Goal: Task Accomplishment & Management: Use online tool/utility

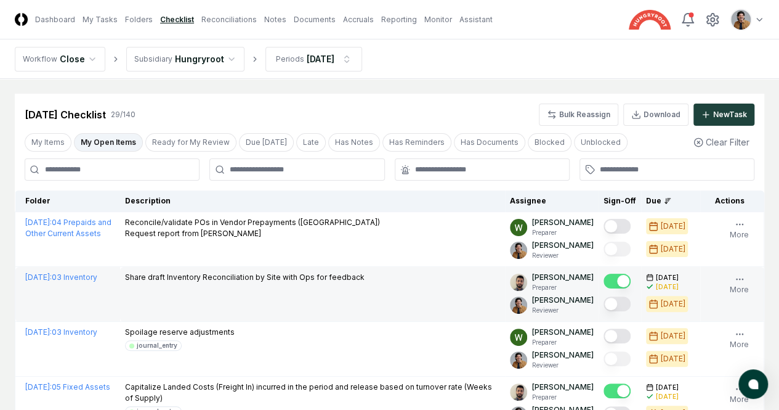
click at [604, 306] on button "Mark complete" at bounding box center [617, 303] width 27 height 15
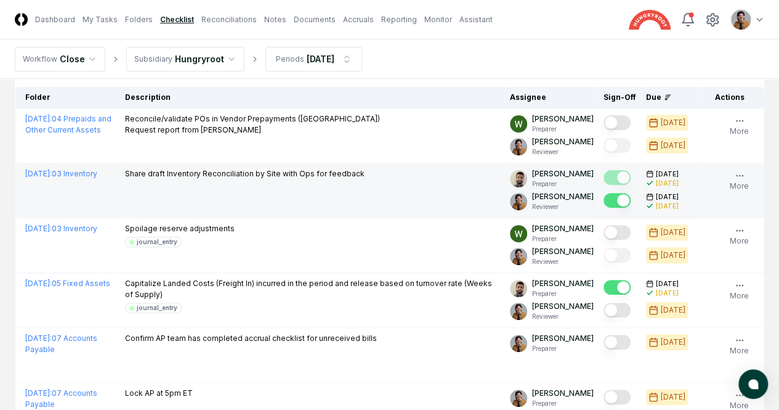
scroll to position [156, 0]
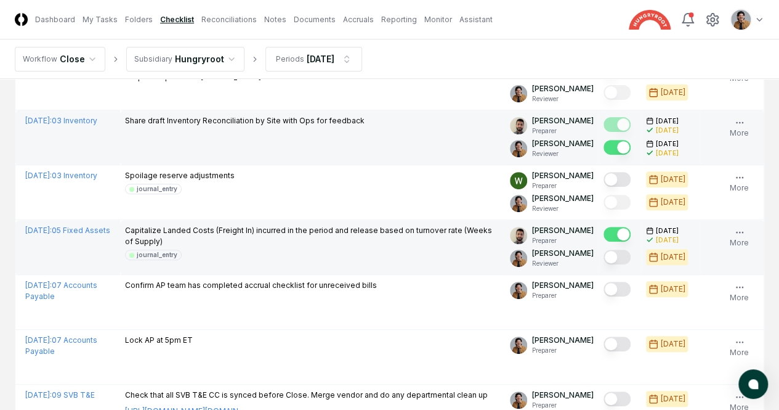
click at [604, 256] on button "Mark complete" at bounding box center [617, 256] width 27 height 15
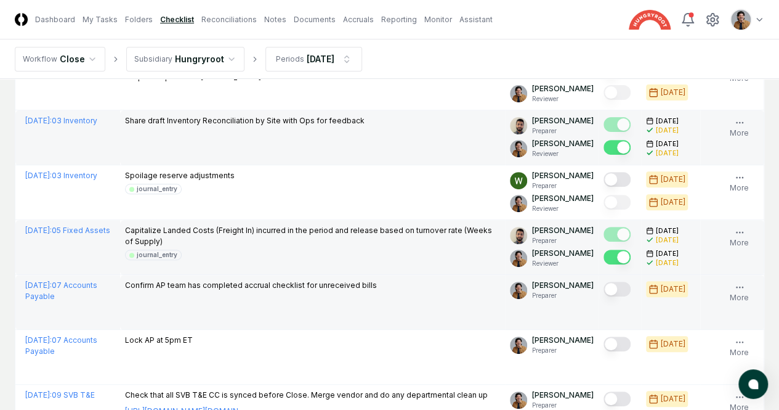
click at [604, 296] on button "Mark complete" at bounding box center [617, 289] width 27 height 15
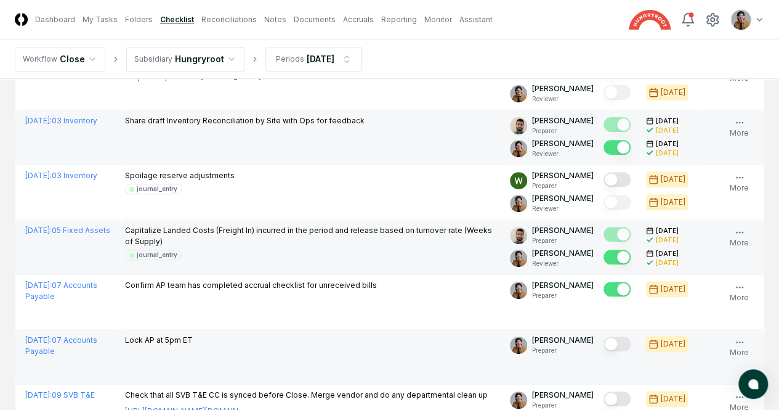
click at [604, 351] on button "Mark complete" at bounding box center [617, 343] width 27 height 15
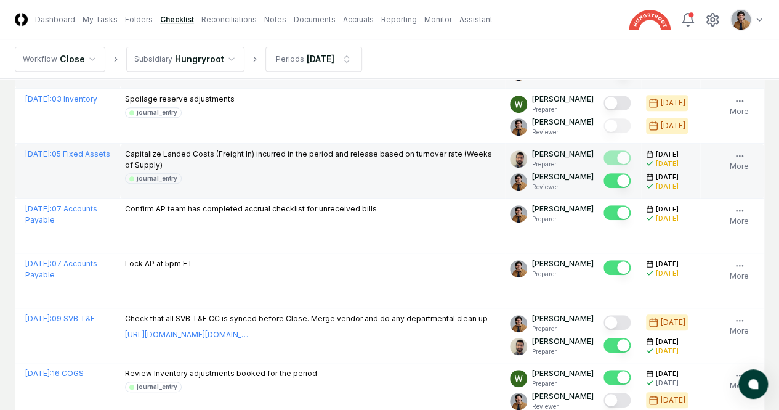
scroll to position [343, 0]
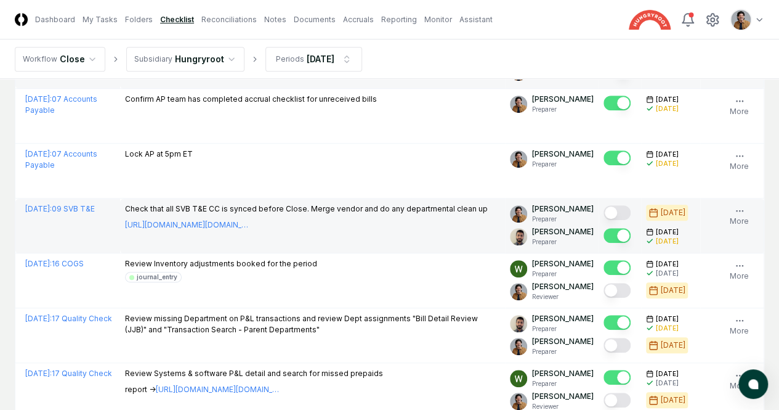
click at [604, 220] on button "Mark complete" at bounding box center [617, 212] width 27 height 15
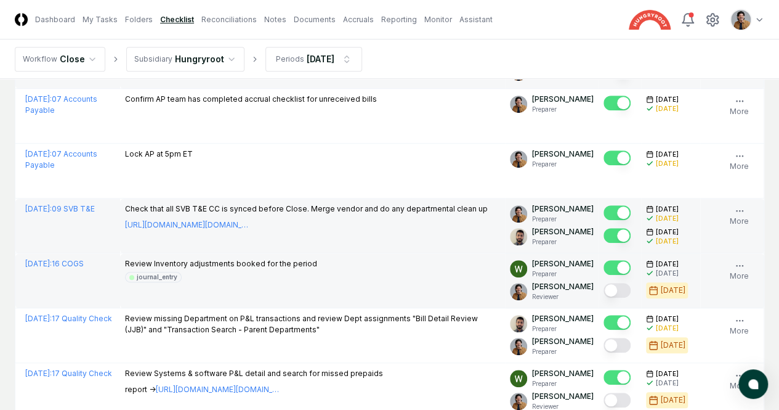
click at [604, 298] on button "Mark complete" at bounding box center [617, 290] width 27 height 15
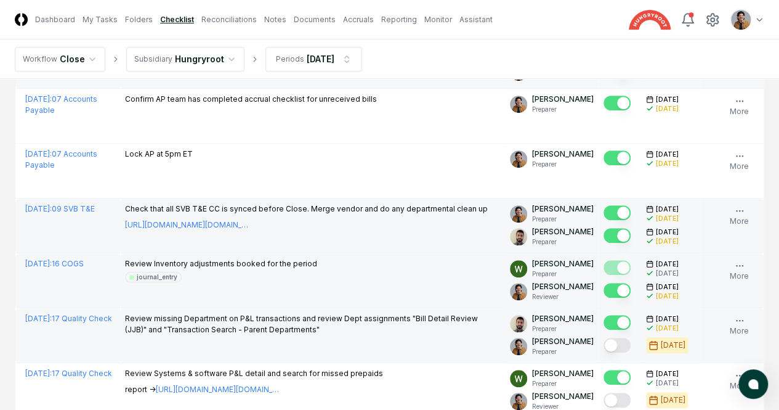
click at [604, 352] on button "Mark complete" at bounding box center [617, 345] width 27 height 15
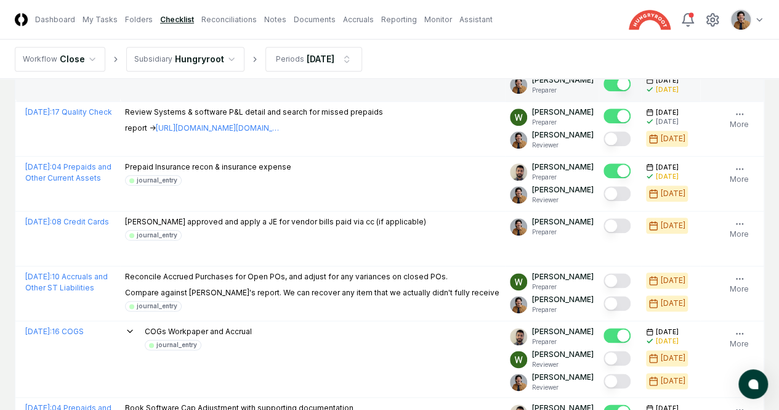
scroll to position [594, 0]
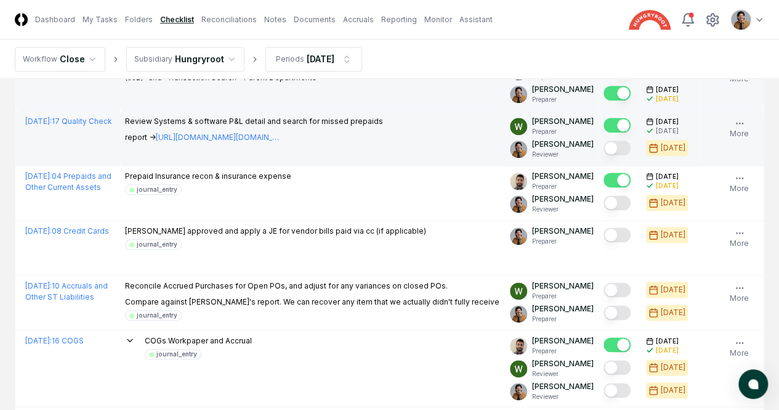
click at [604, 155] on button "Mark complete" at bounding box center [617, 147] width 27 height 15
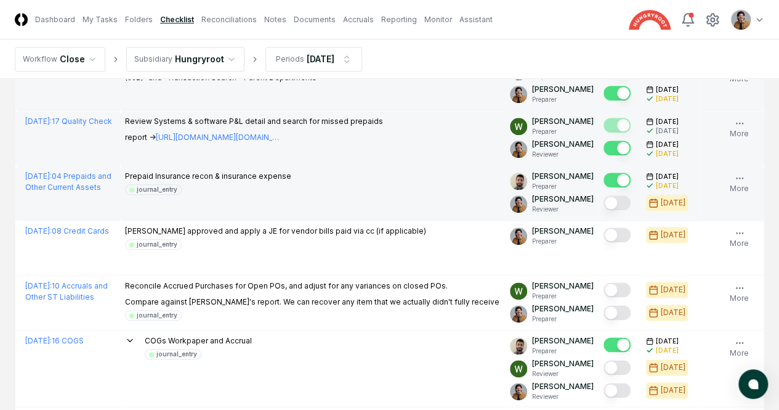
click at [604, 210] on button "Mark complete" at bounding box center [617, 202] width 27 height 15
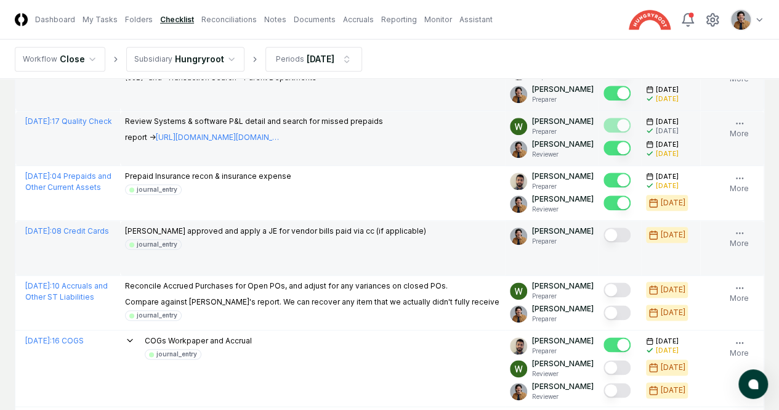
click at [604, 246] on div at bounding box center [620, 235] width 33 height 20
click at [604, 242] on button "Mark complete" at bounding box center [617, 234] width 27 height 15
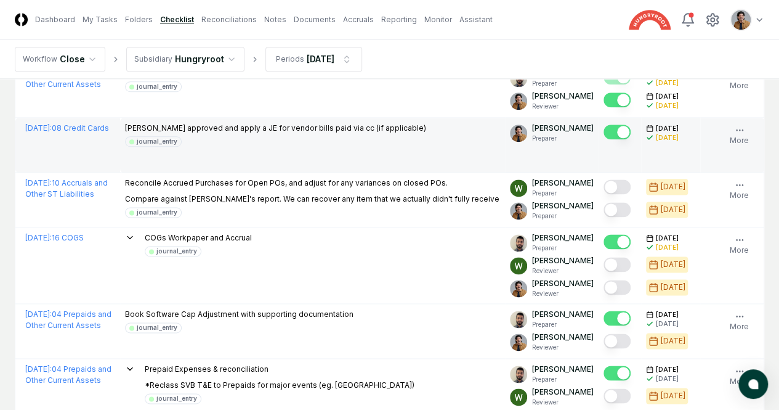
scroll to position [771, 0]
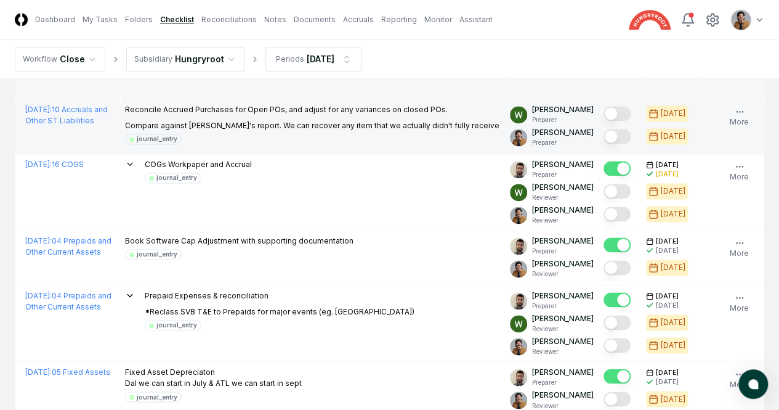
click at [604, 144] on button "Mark complete" at bounding box center [617, 136] width 27 height 15
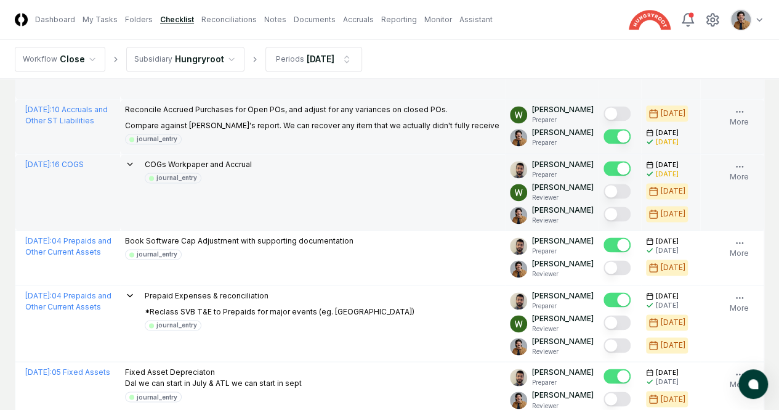
click at [604, 221] on button "Mark complete" at bounding box center [617, 213] width 27 height 15
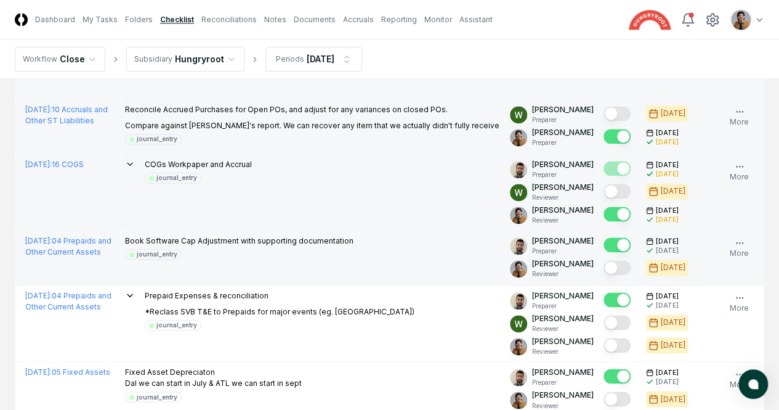
click at [604, 275] on button "Mark complete" at bounding box center [617, 267] width 27 height 15
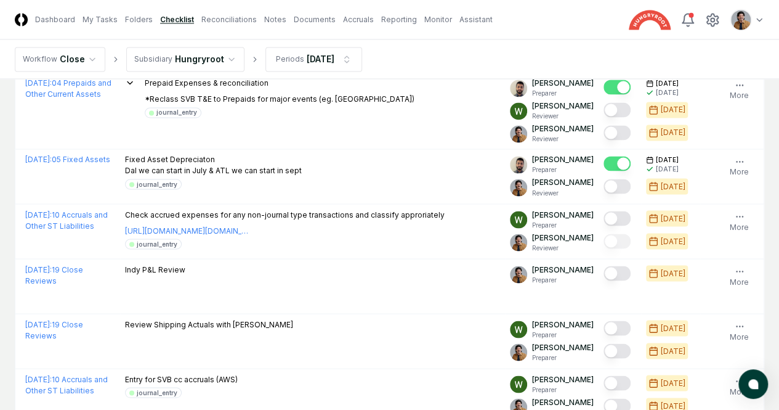
scroll to position [996, 0]
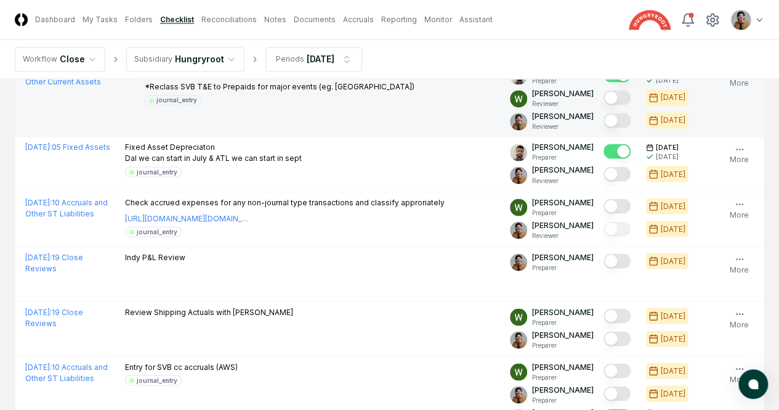
click at [604, 128] on button "Mark complete" at bounding box center [617, 120] width 27 height 15
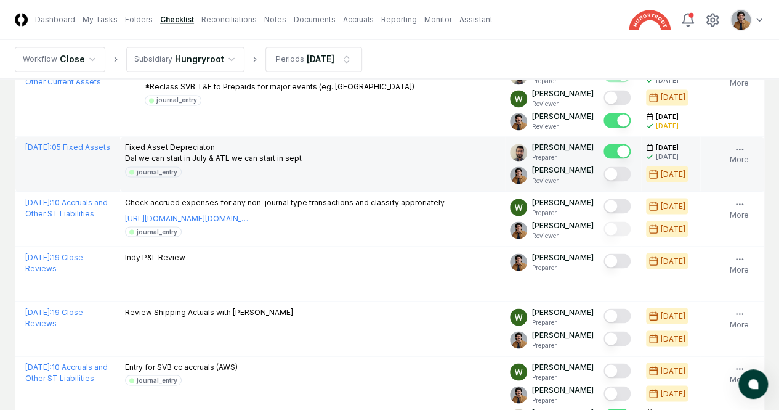
click at [604, 181] on button "Mark complete" at bounding box center [617, 173] width 27 height 15
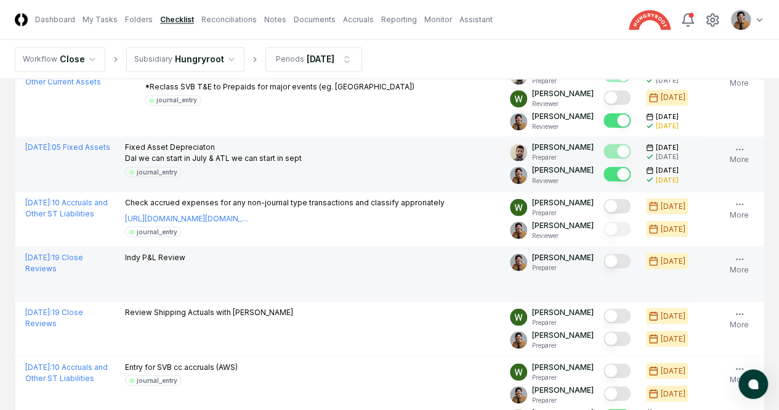
click at [604, 268] on button "Mark complete" at bounding box center [617, 260] width 27 height 15
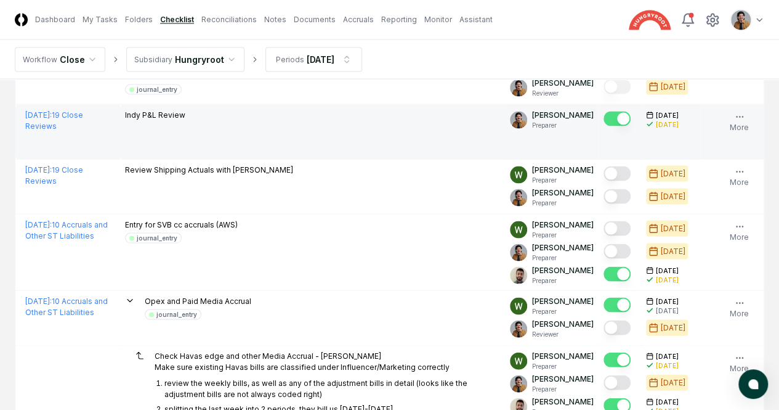
scroll to position [1172, 0]
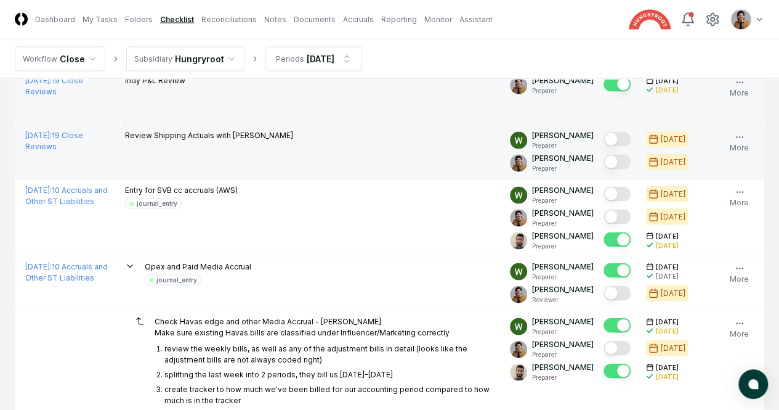
click at [604, 169] on button "Mark complete" at bounding box center [617, 162] width 27 height 15
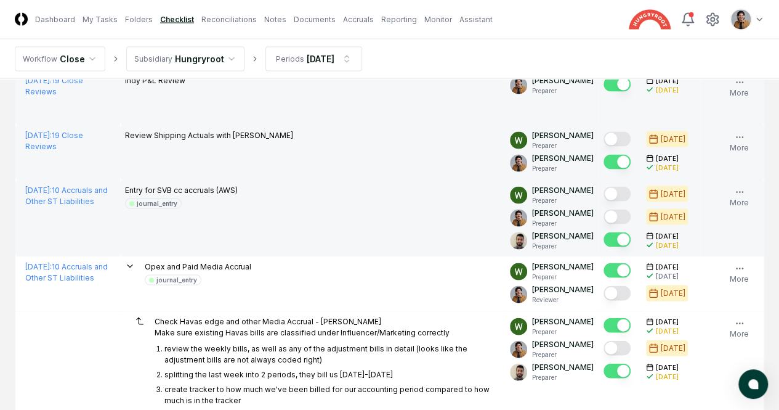
click at [604, 224] on button "Mark complete" at bounding box center [617, 216] width 27 height 15
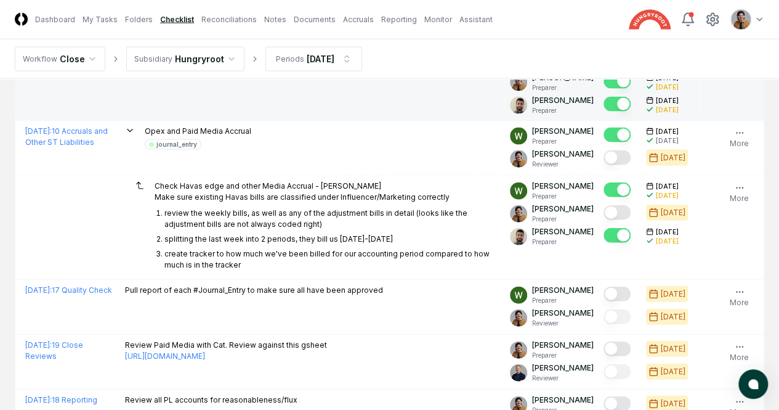
scroll to position [1314, 0]
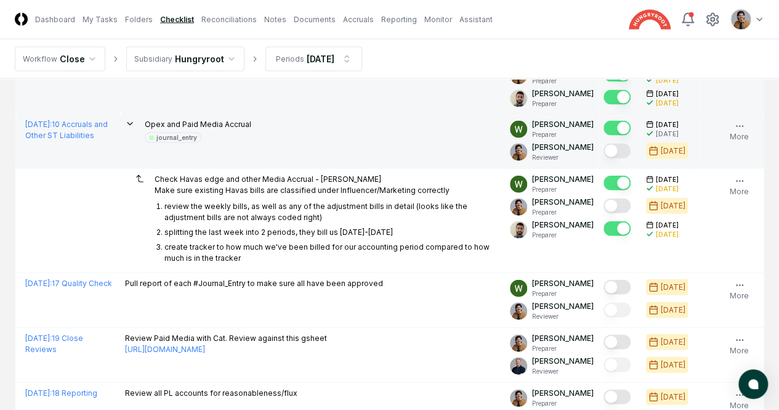
click at [604, 158] on button "Mark complete" at bounding box center [617, 151] width 27 height 15
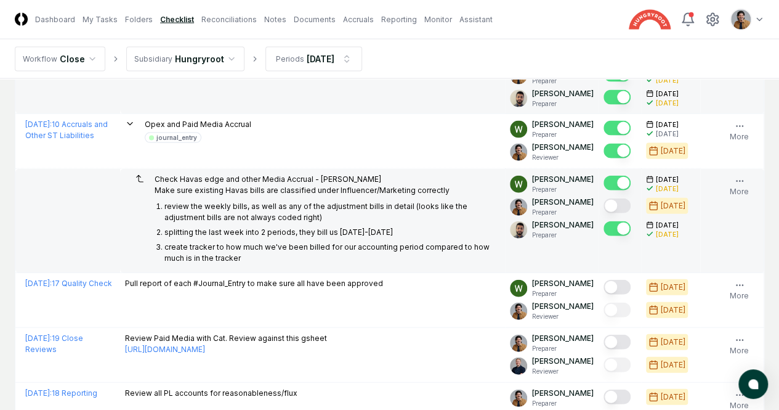
click at [604, 213] on button "Mark complete" at bounding box center [617, 205] width 27 height 15
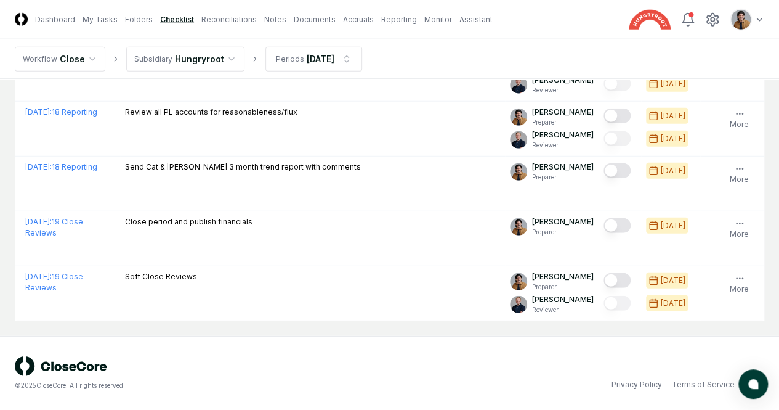
scroll to position [1724, 0]
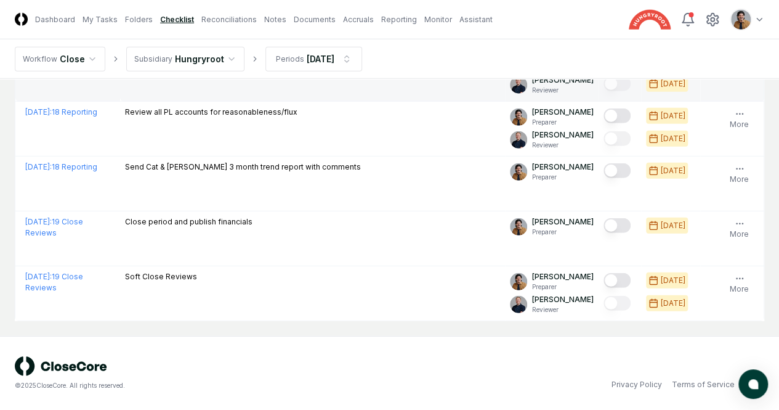
click at [604, 68] on button "Mark complete" at bounding box center [617, 61] width 27 height 15
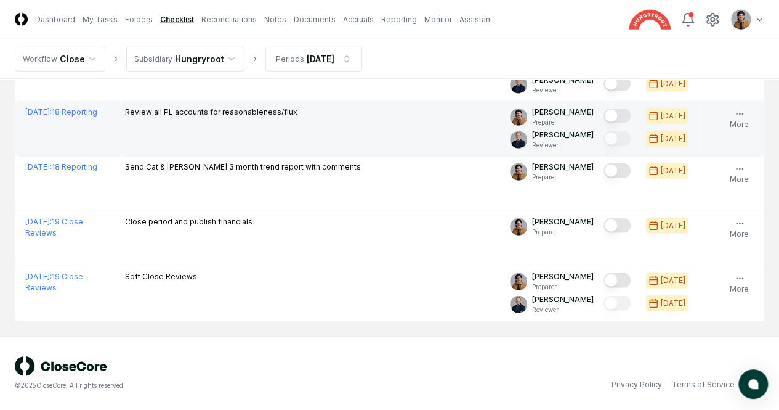
click at [604, 123] on button "Mark complete" at bounding box center [617, 115] width 27 height 15
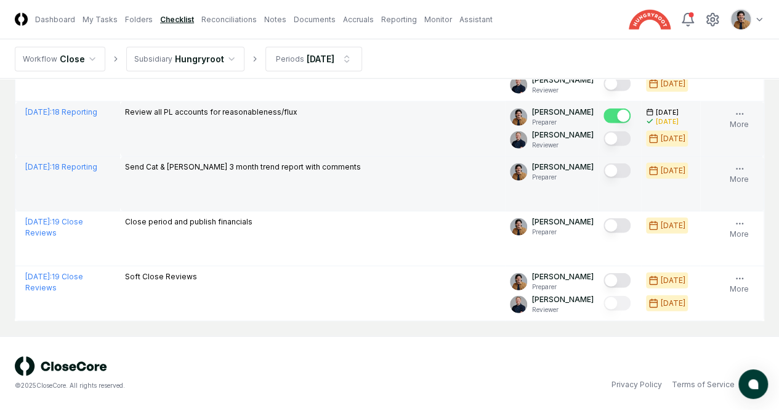
click at [604, 178] on button "Mark complete" at bounding box center [617, 170] width 27 height 15
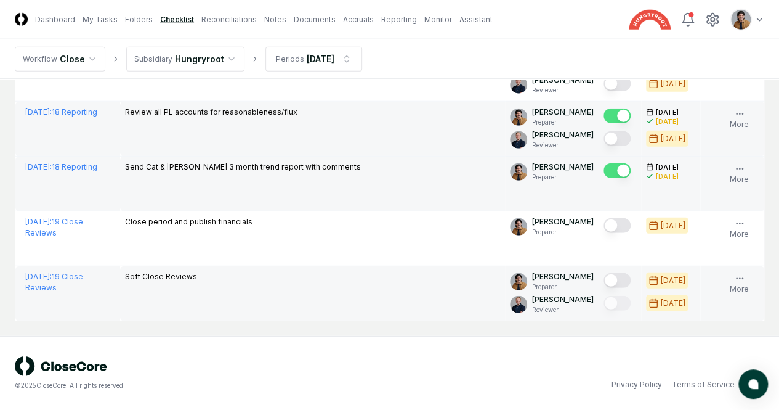
click at [599, 283] on td at bounding box center [620, 293] width 43 height 55
click at [604, 282] on button "Mark complete" at bounding box center [617, 280] width 27 height 15
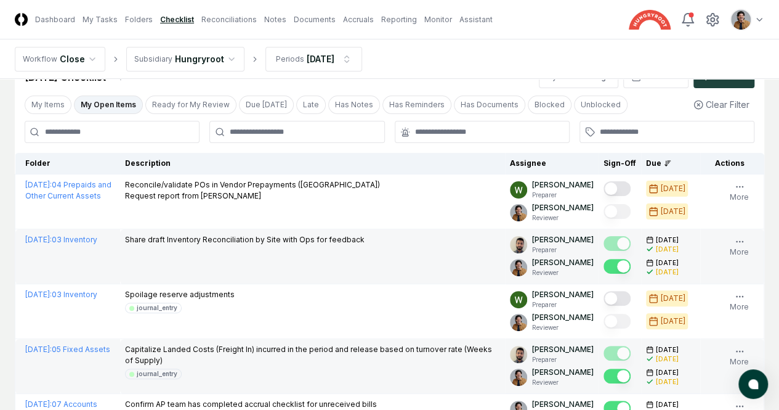
scroll to position [0, 0]
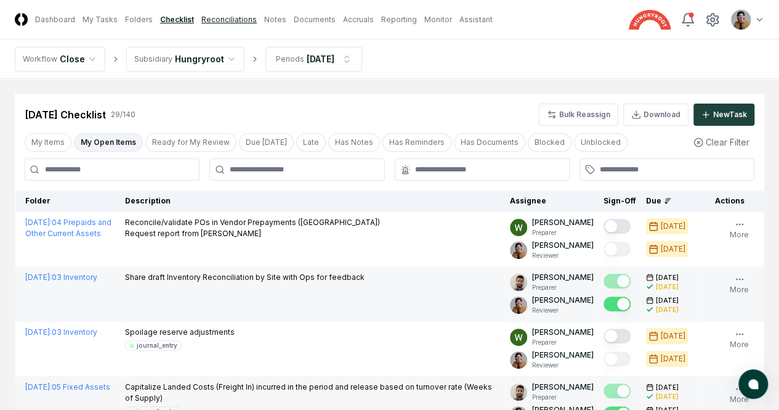
click at [257, 14] on link "Reconciliations" at bounding box center [228, 19] width 55 height 11
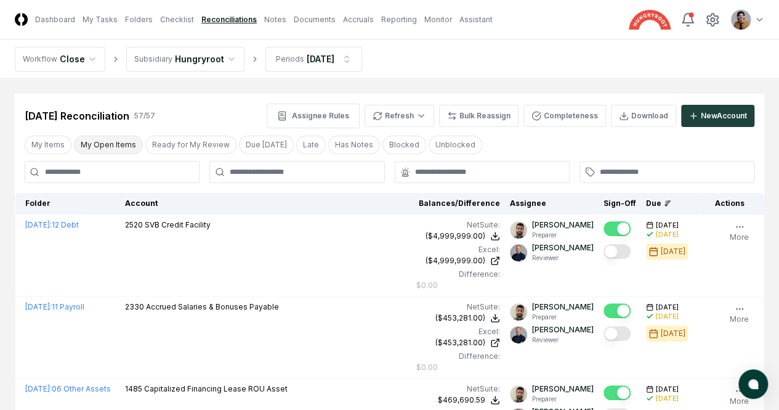
click at [124, 139] on div "My Items My Open Items Ready for My Review Due [DATE] Late Has Notes Blocked Un…" at bounding box center [390, 144] width 750 height 23
click at [123, 140] on button "My Open Items" at bounding box center [108, 145] width 69 height 18
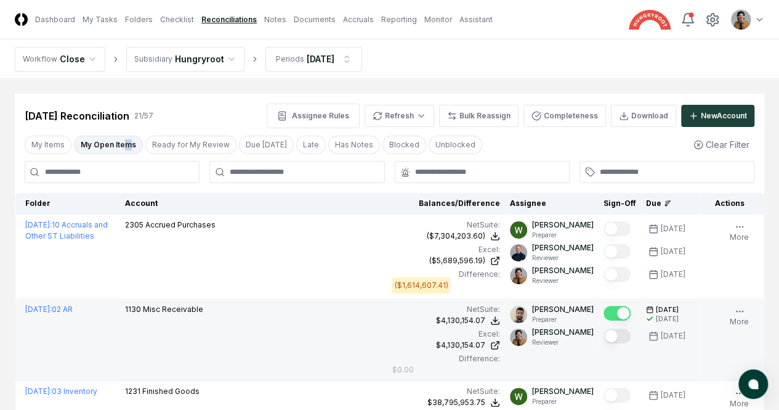
click at [604, 336] on button "Mark complete" at bounding box center [617, 335] width 27 height 15
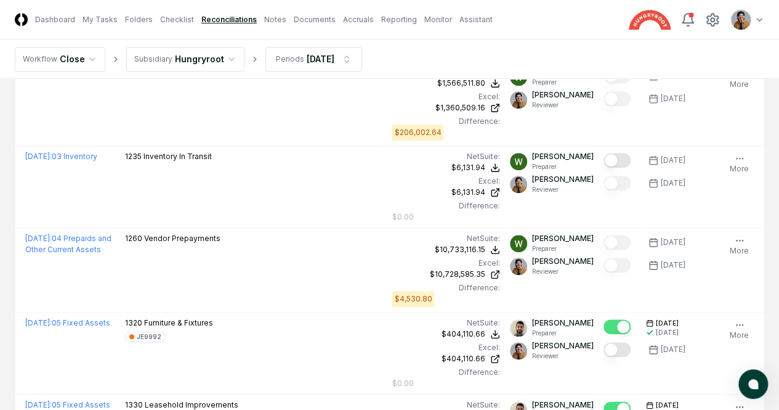
scroll to position [488, 0]
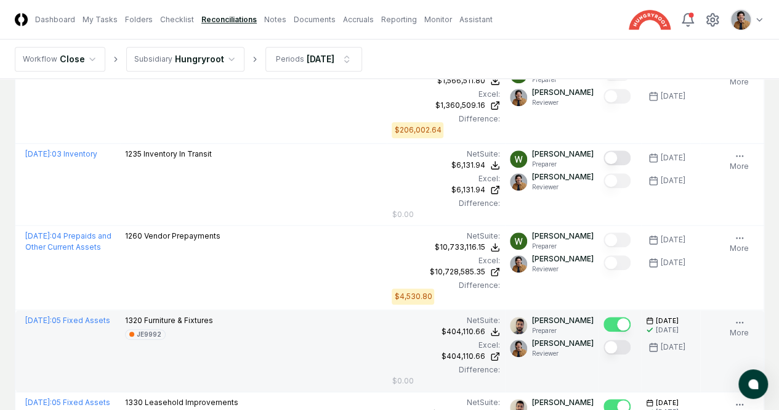
click at [604, 344] on button "Mark complete" at bounding box center [617, 346] width 27 height 15
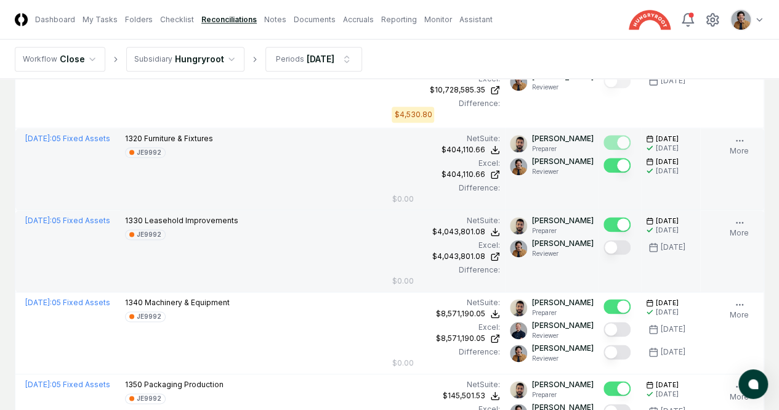
scroll to position [685, 0]
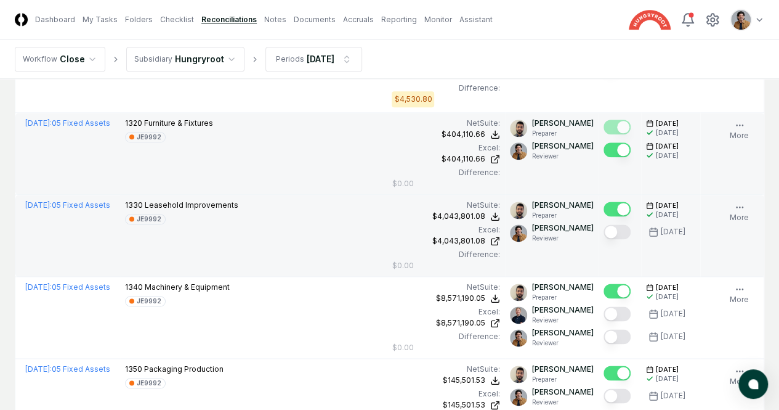
click at [604, 227] on button "Mark complete" at bounding box center [617, 231] width 27 height 15
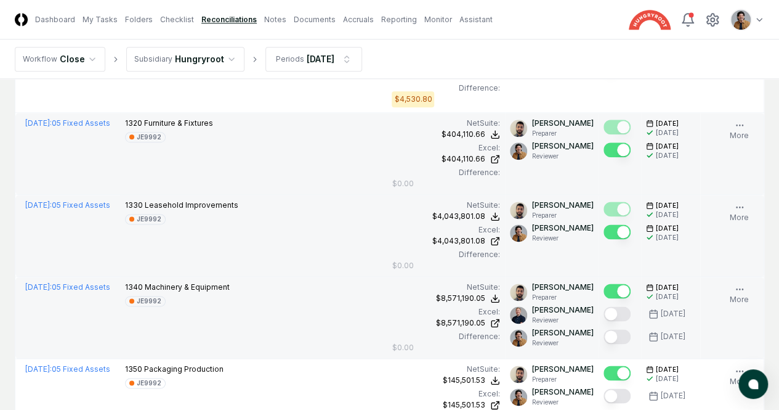
click at [604, 332] on button "Mark complete" at bounding box center [617, 336] width 27 height 15
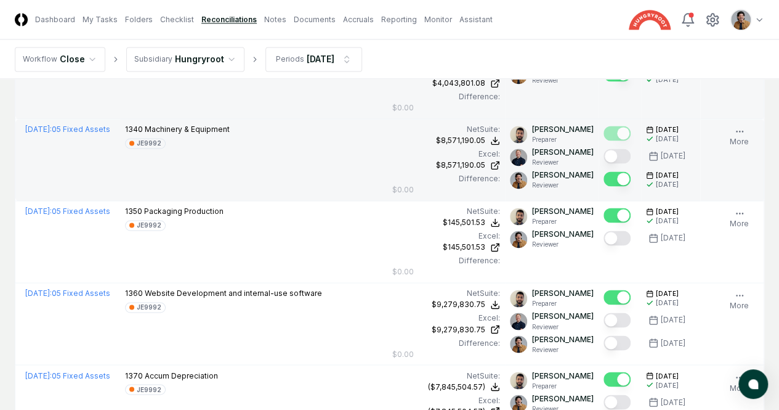
scroll to position [854, 0]
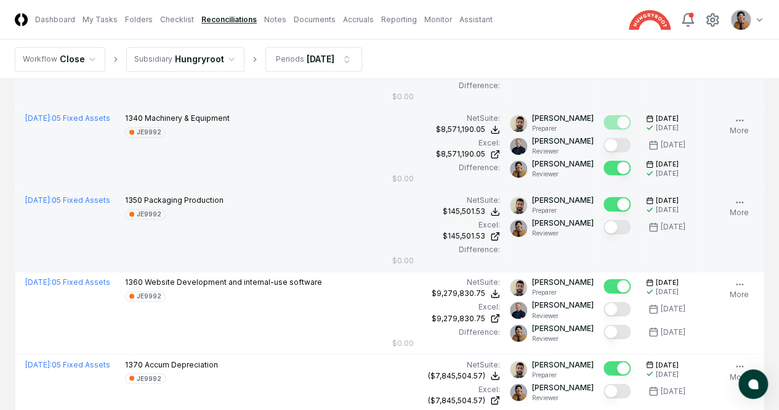
click at [604, 229] on button "Mark complete" at bounding box center [617, 226] width 27 height 15
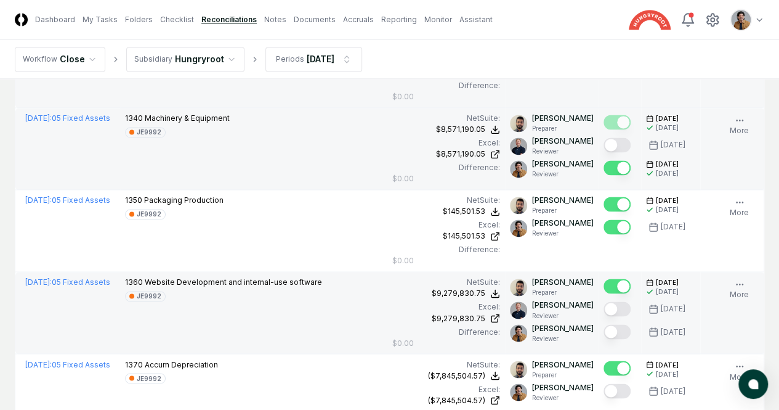
click at [604, 328] on button "Mark complete" at bounding box center [617, 331] width 27 height 15
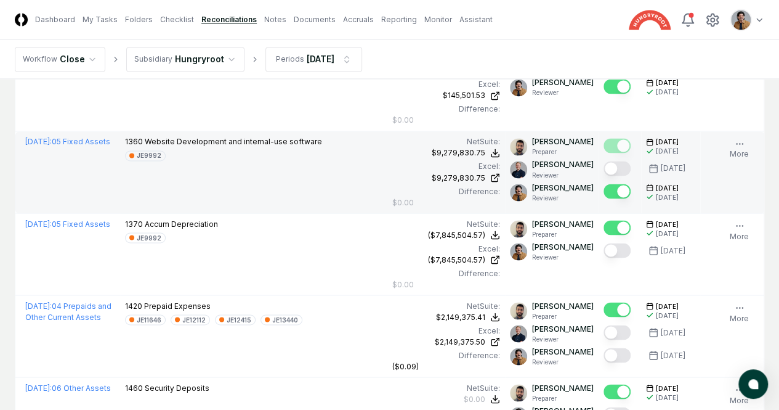
scroll to position [1000, 0]
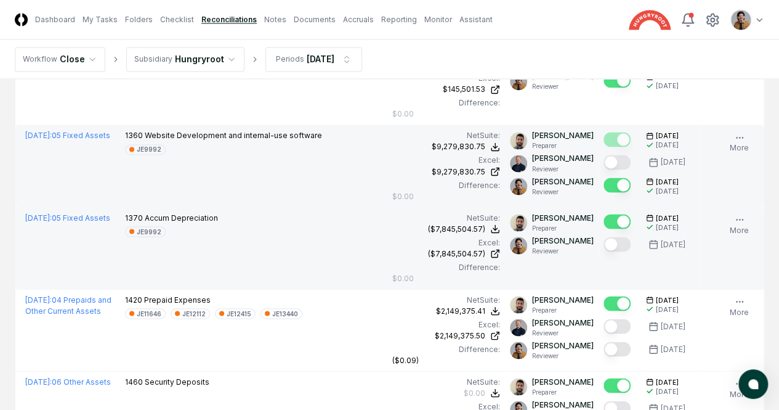
click at [604, 237] on button "Mark complete" at bounding box center [617, 244] width 27 height 15
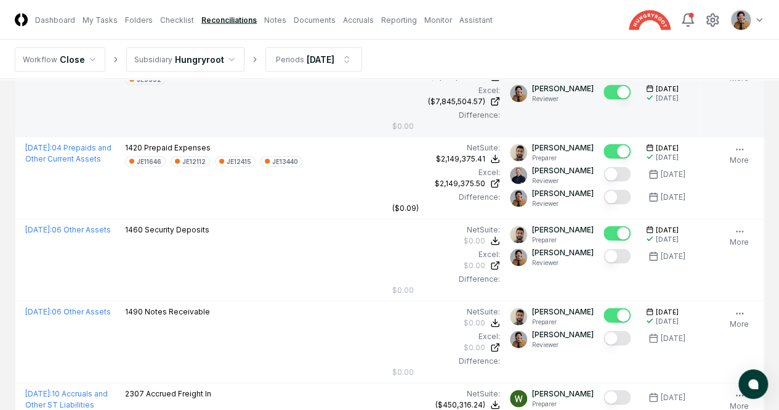
scroll to position [1154, 0]
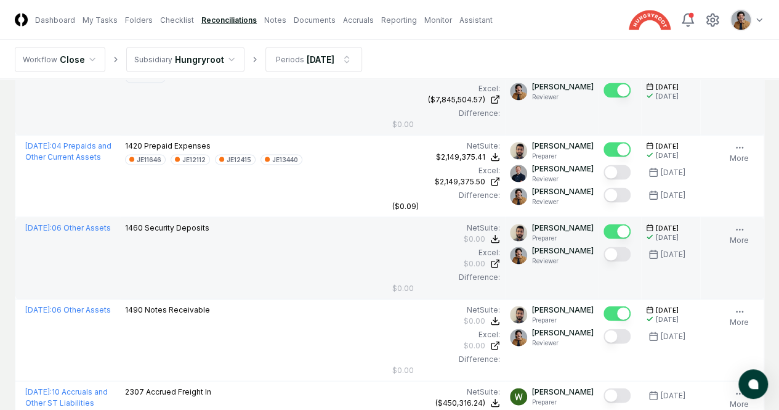
click at [604, 246] on button "Mark complete" at bounding box center [617, 253] width 27 height 15
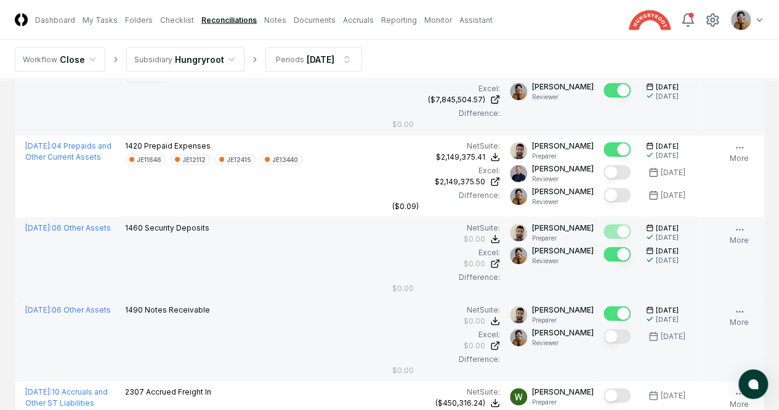
click at [604, 332] on button "Mark complete" at bounding box center [617, 335] width 27 height 15
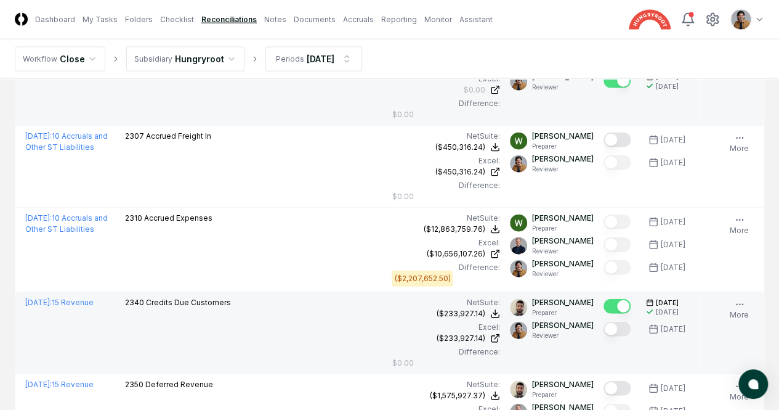
scroll to position [1414, 0]
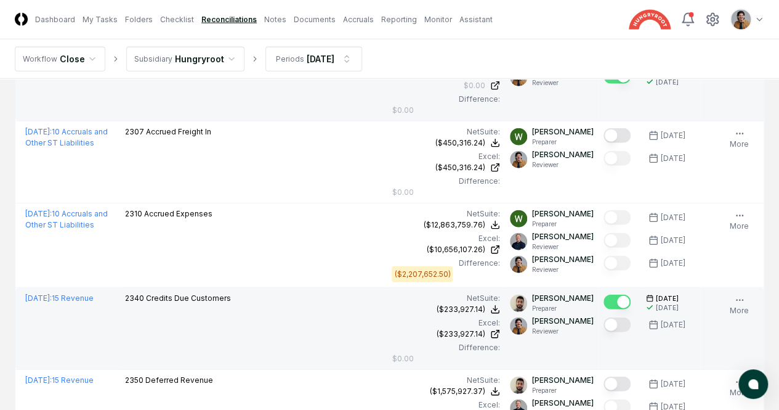
click at [604, 317] on button "Mark complete" at bounding box center [617, 324] width 27 height 15
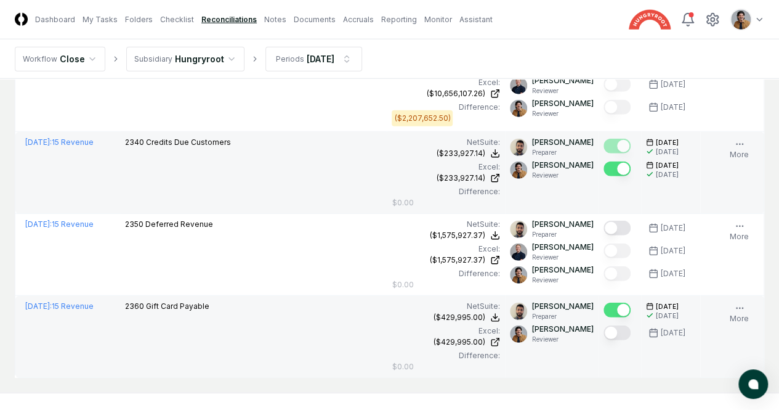
scroll to position [1572, 0]
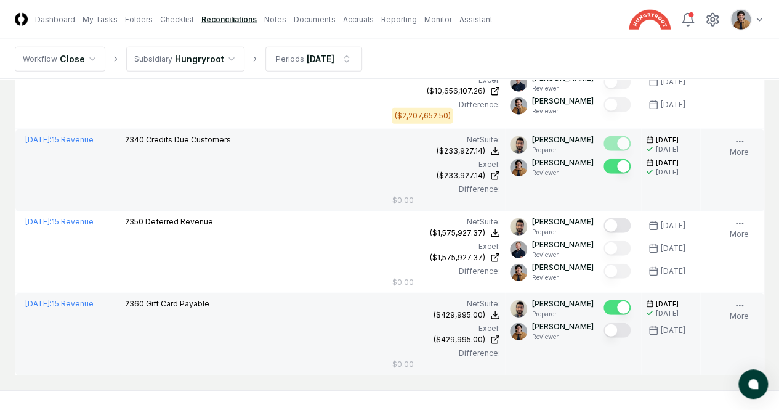
click at [604, 330] on button "Mark complete" at bounding box center [617, 330] width 27 height 15
